Goal: Navigation & Orientation: Find specific page/section

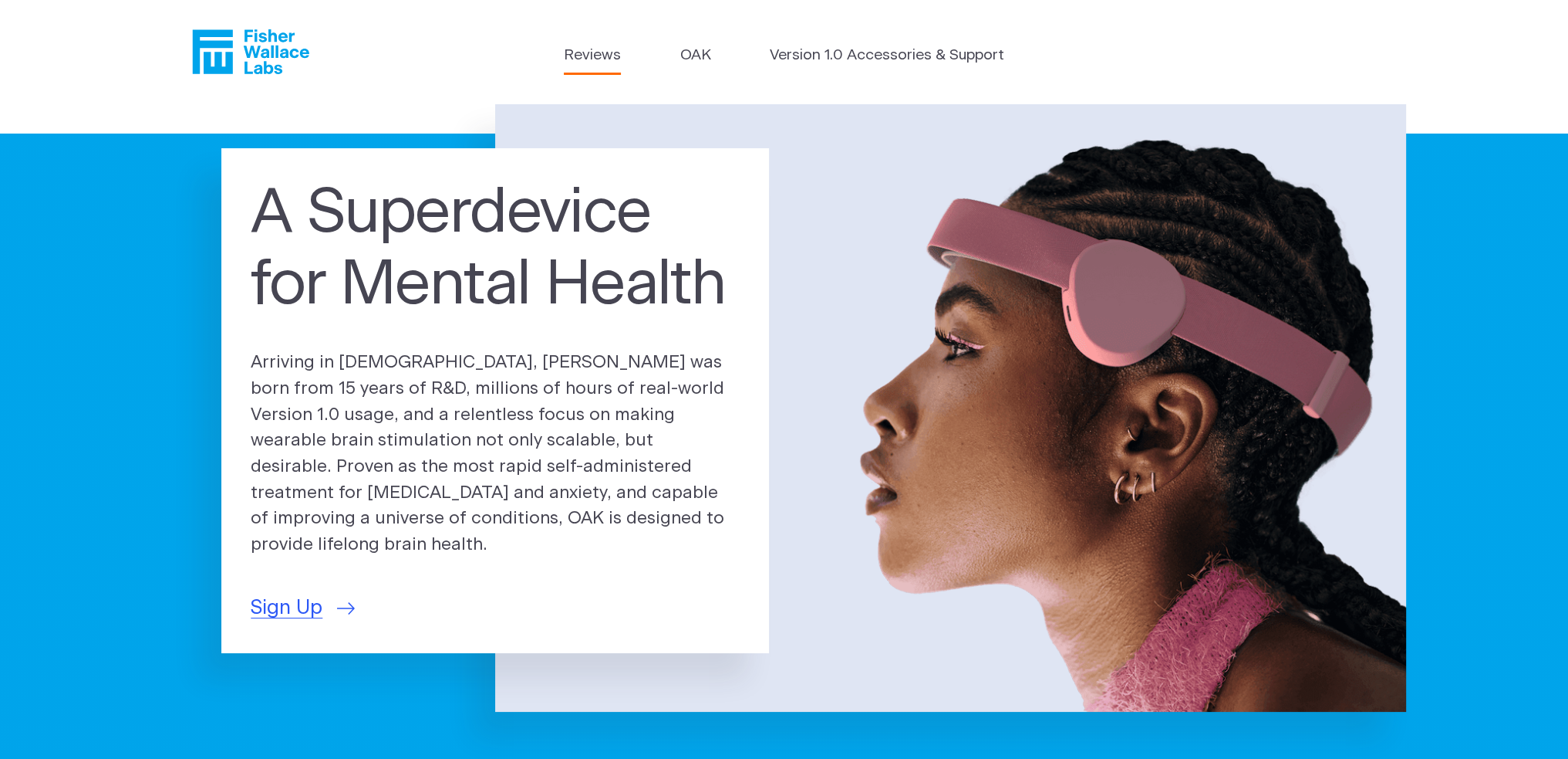
click at [592, 54] on link "Reviews" at bounding box center [592, 56] width 57 height 23
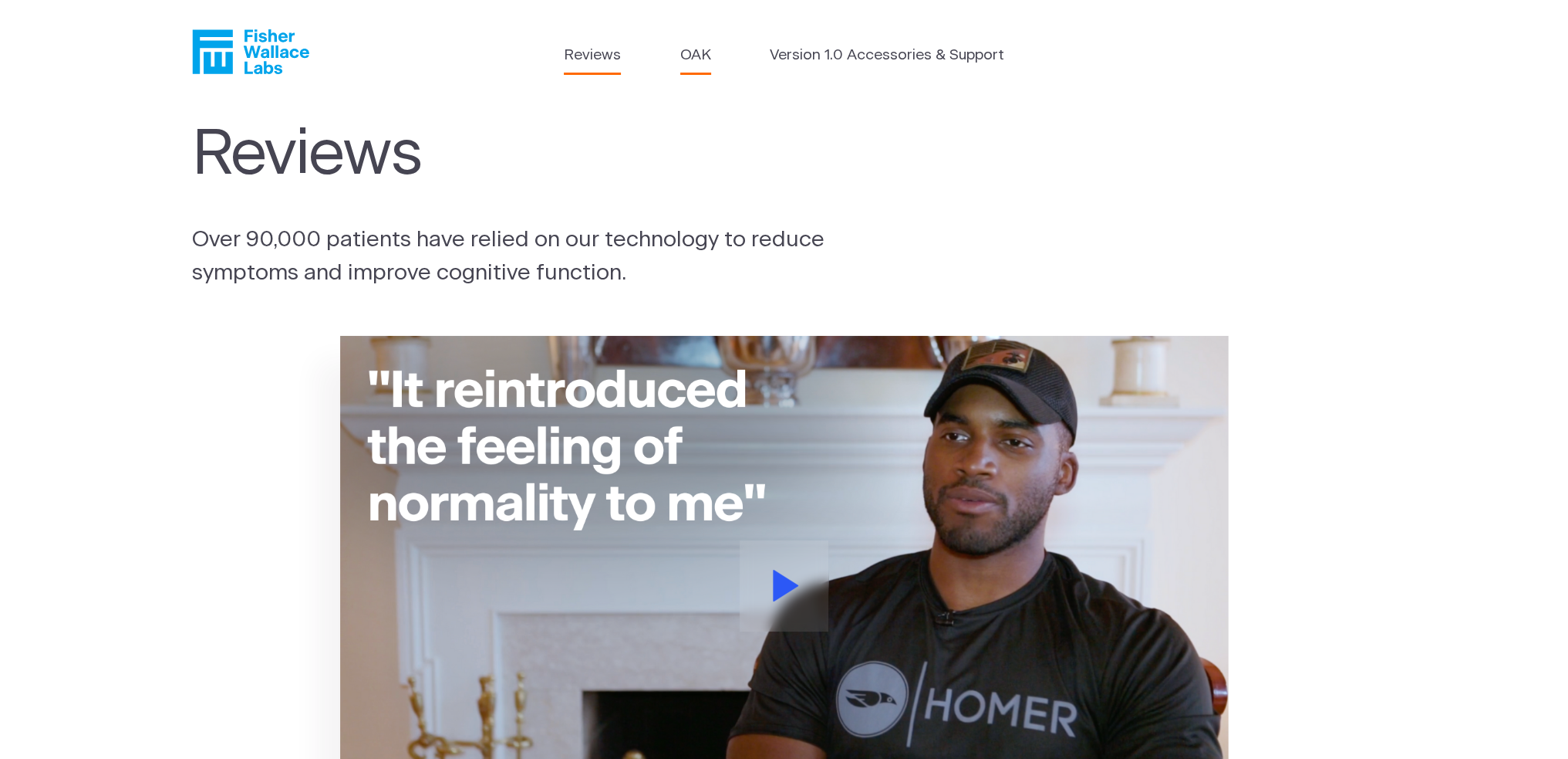
click at [699, 52] on link "OAK" at bounding box center [696, 56] width 31 height 23
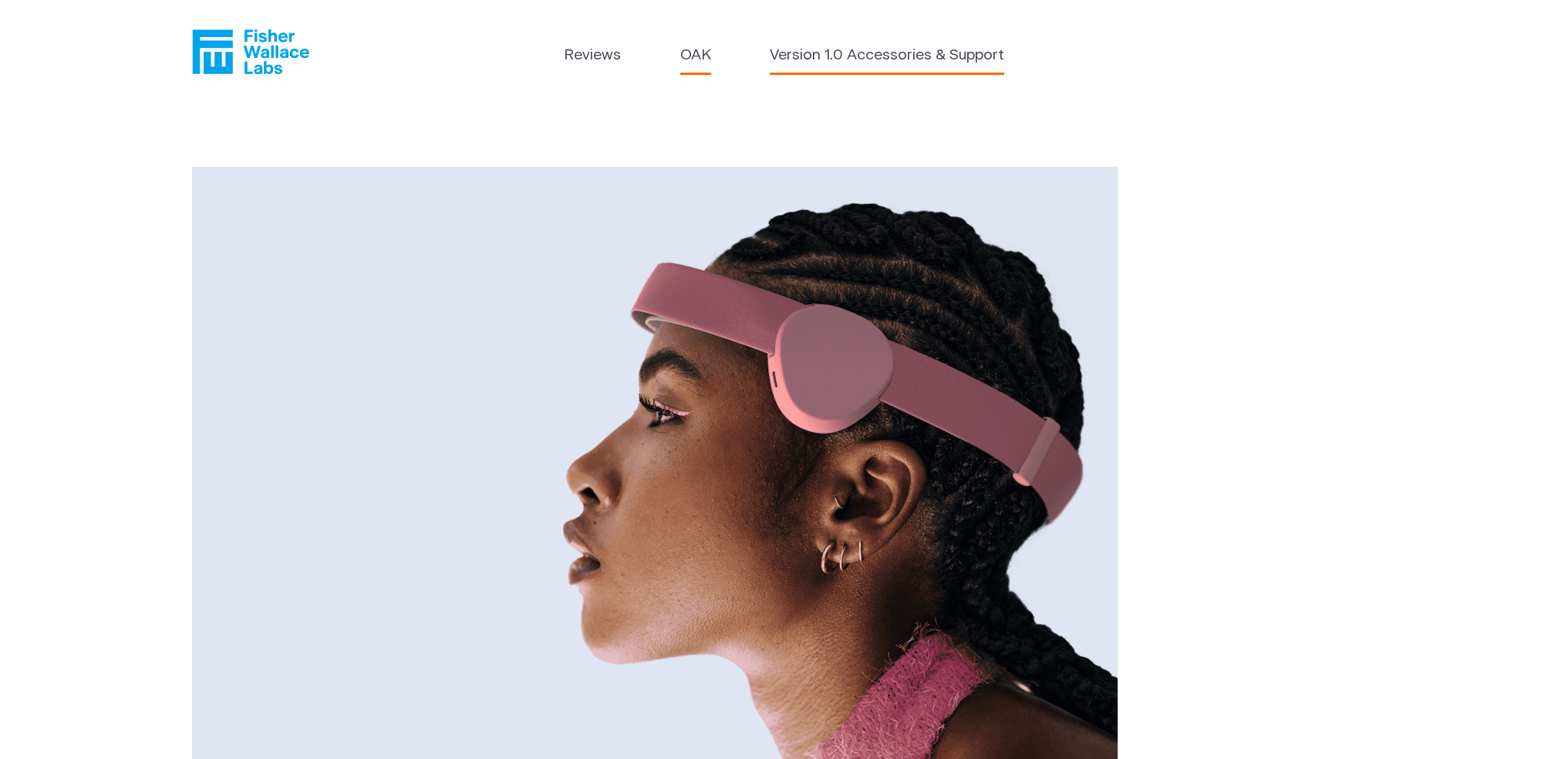
click at [865, 60] on link "Version 1.0 Accessories & Support" at bounding box center [887, 56] width 235 height 23
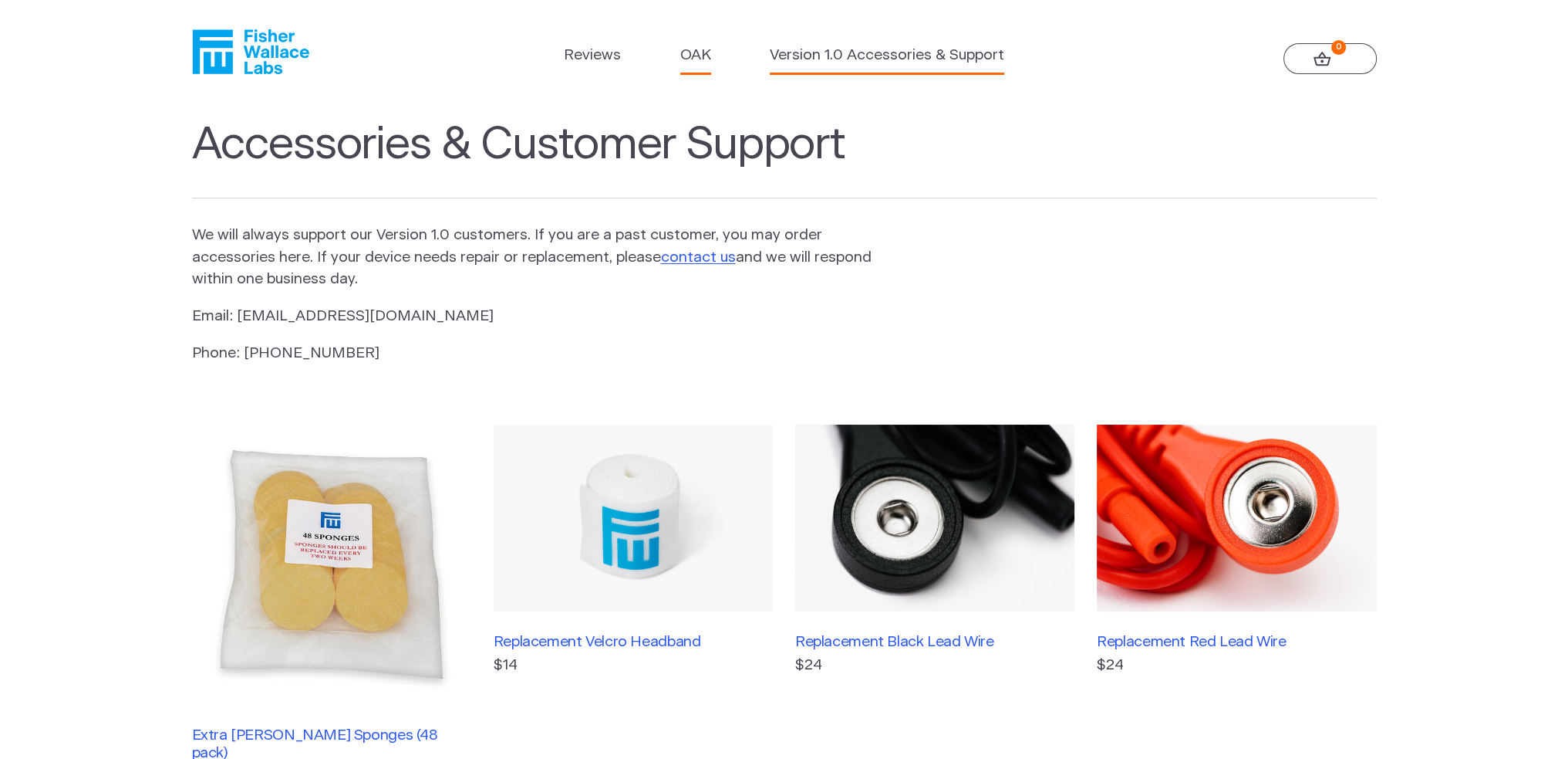
click at [700, 51] on link "OAK" at bounding box center [696, 56] width 31 height 23
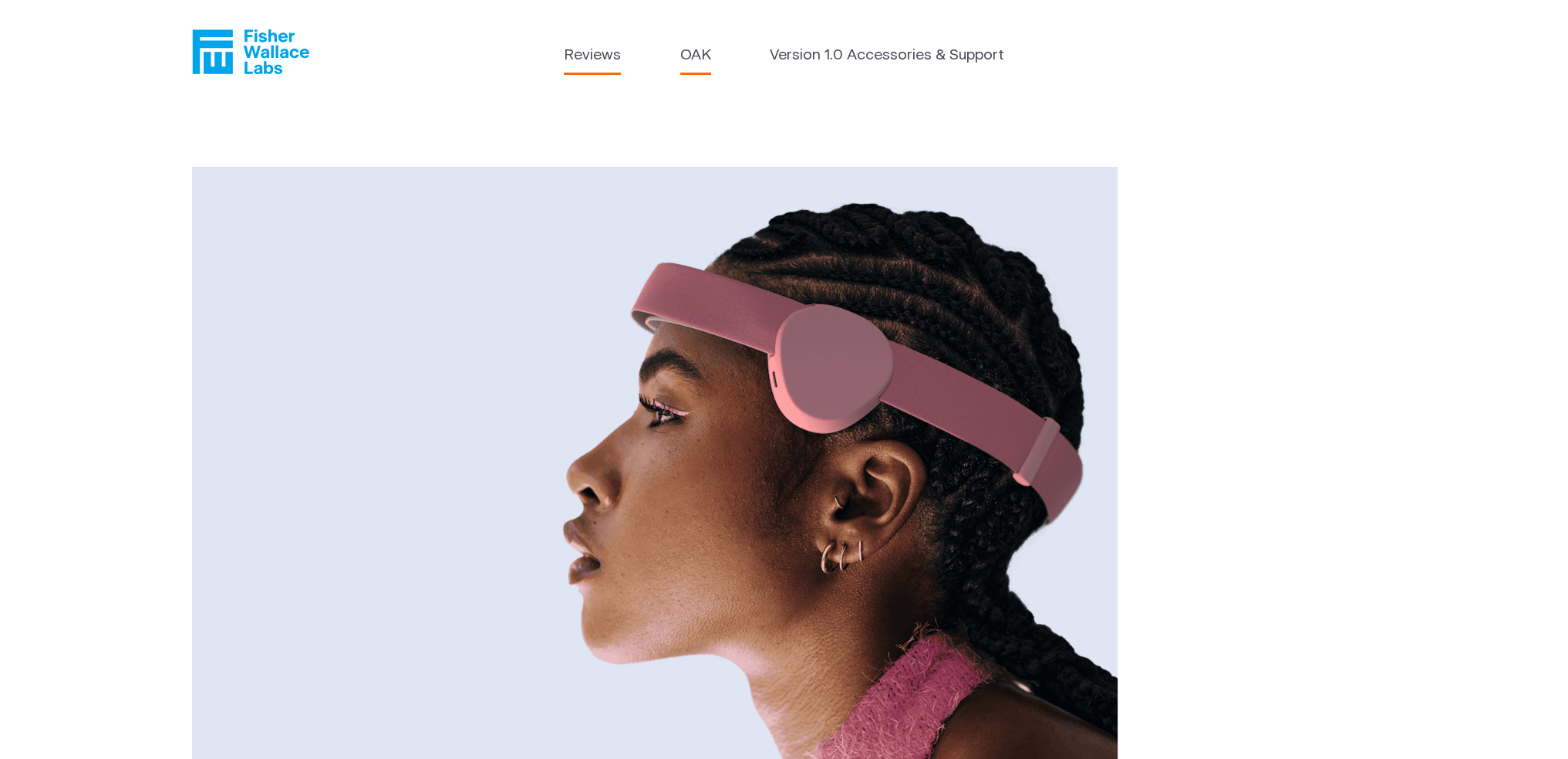
click at [599, 60] on link "Reviews" at bounding box center [592, 56] width 57 height 23
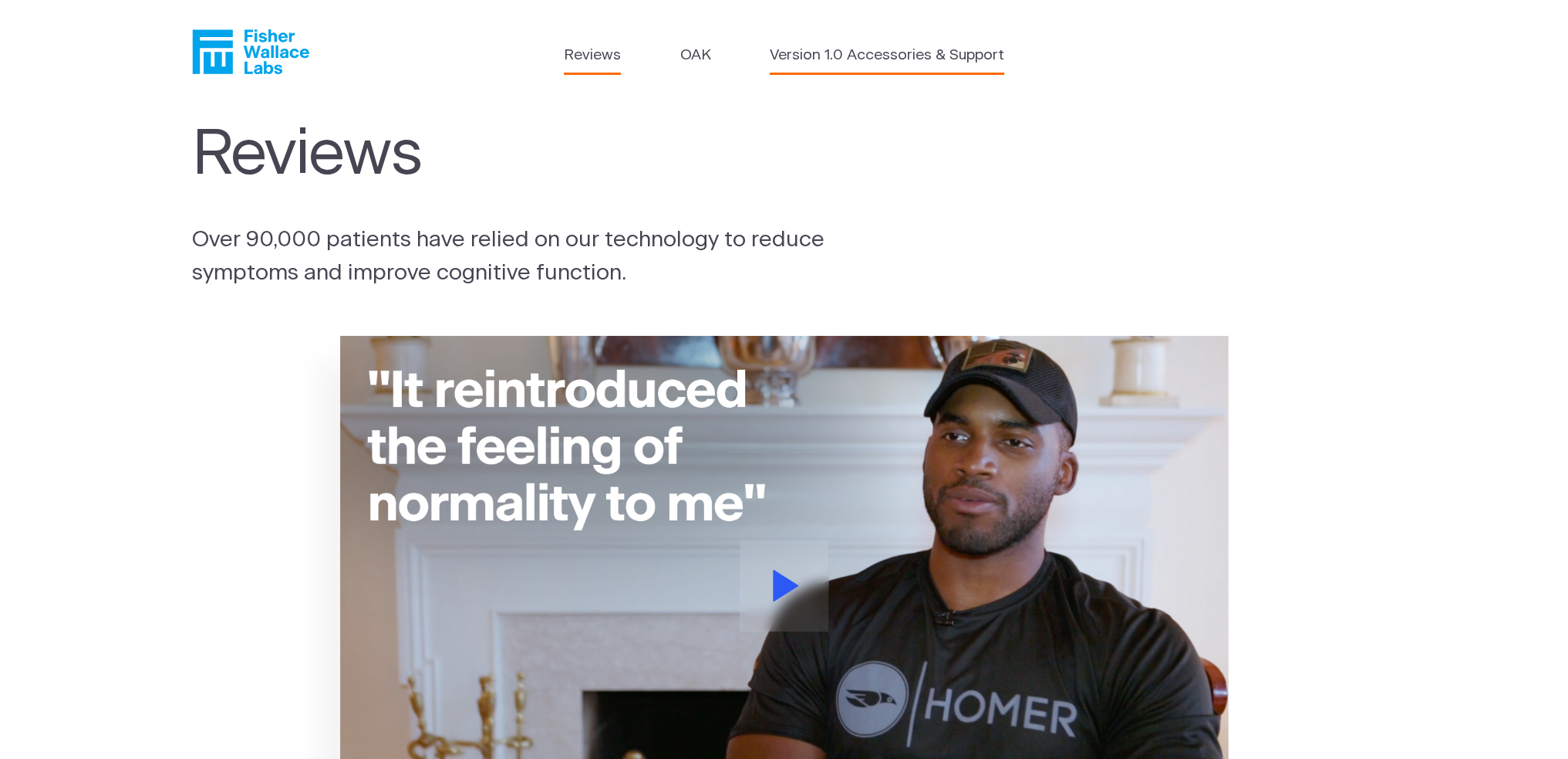
click at [832, 53] on link "Version 1.0 Accessories & Support" at bounding box center [887, 56] width 235 height 23
